Goal: Transaction & Acquisition: Purchase product/service

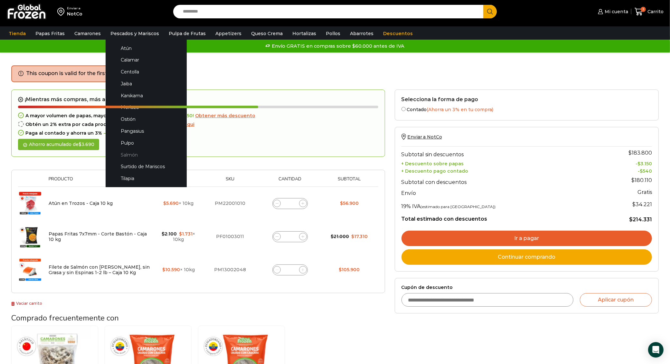
click at [129, 152] on link "Salmón" at bounding box center [146, 155] width 68 height 12
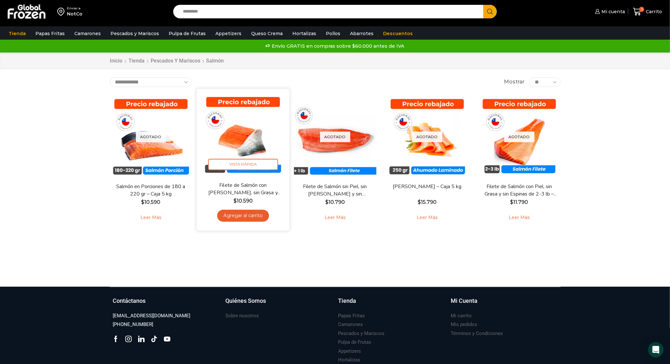
click at [277, 197] on link "Filete de Salmón con [PERSON_NAME], sin Grasa y sin Espinas 1-2 lb – Caja 10 Kg" at bounding box center [243, 188] width 75 height 15
